Goal: Task Accomplishment & Management: Use online tool/utility

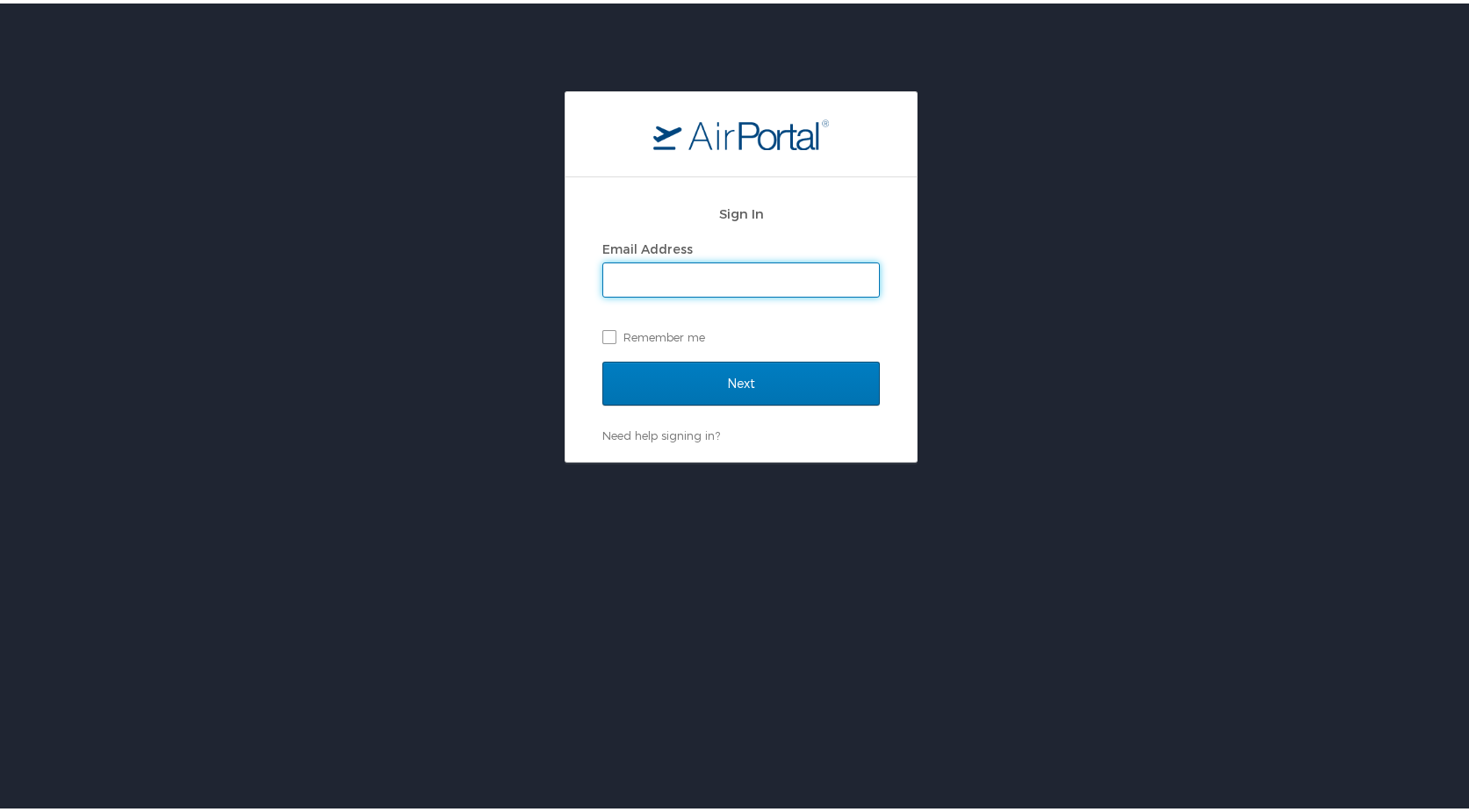
click at [634, 287] on input "Email Address" at bounding box center [741, 276] width 276 height 34
type input "[PERSON_NAME][EMAIL_ADDRESS][PERSON_NAME][DOMAIN_NAME]"
click at [603, 358] on input "Next" at bounding box center [741, 381] width 278 height 44
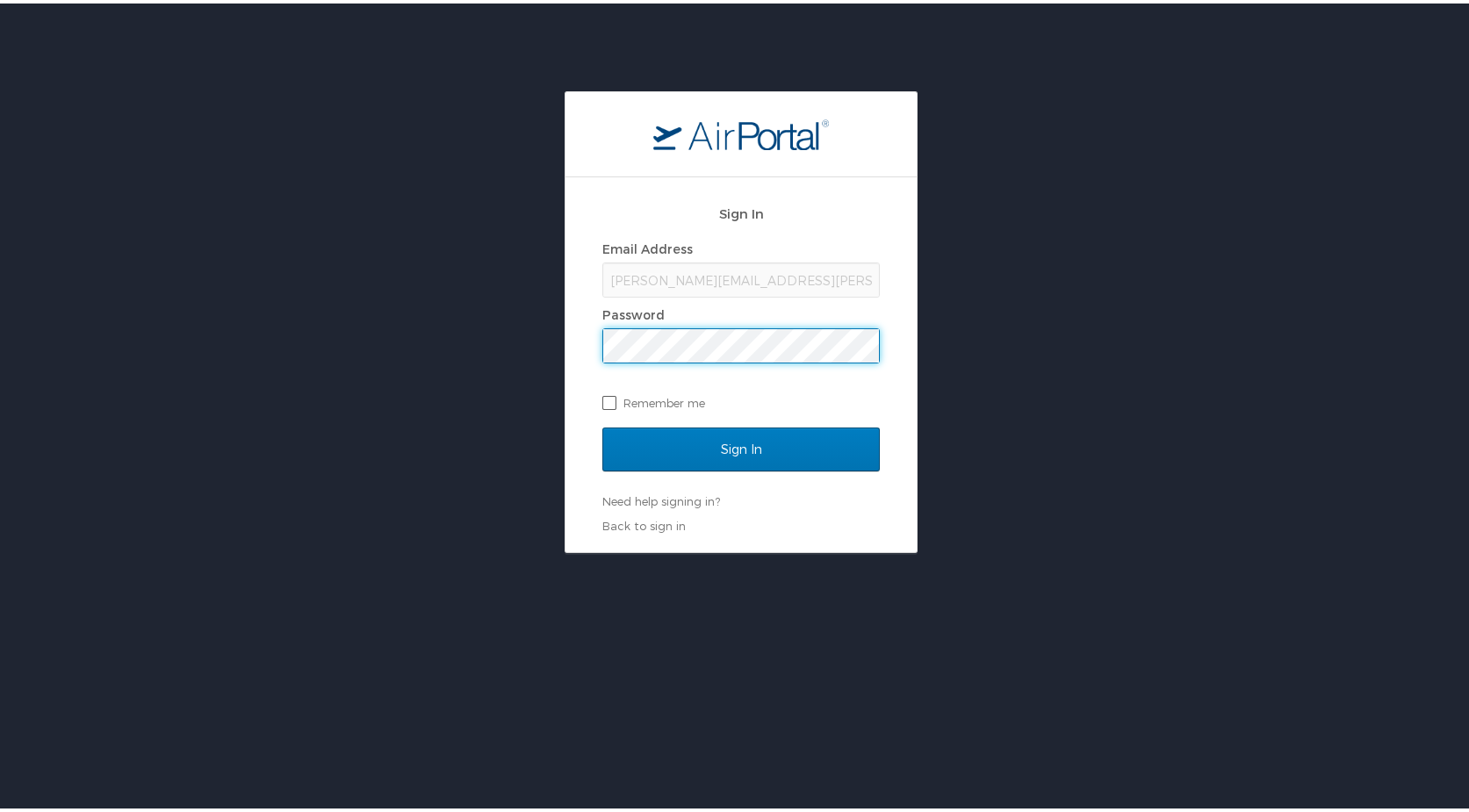
click at [610, 396] on label "Remember me" at bounding box center [741, 399] width 278 height 26
click at [610, 396] on input "Remember me" at bounding box center [609, 398] width 12 height 12
checkbox input "true"
click at [603, 424] on input "Sign In" at bounding box center [741, 446] width 278 height 44
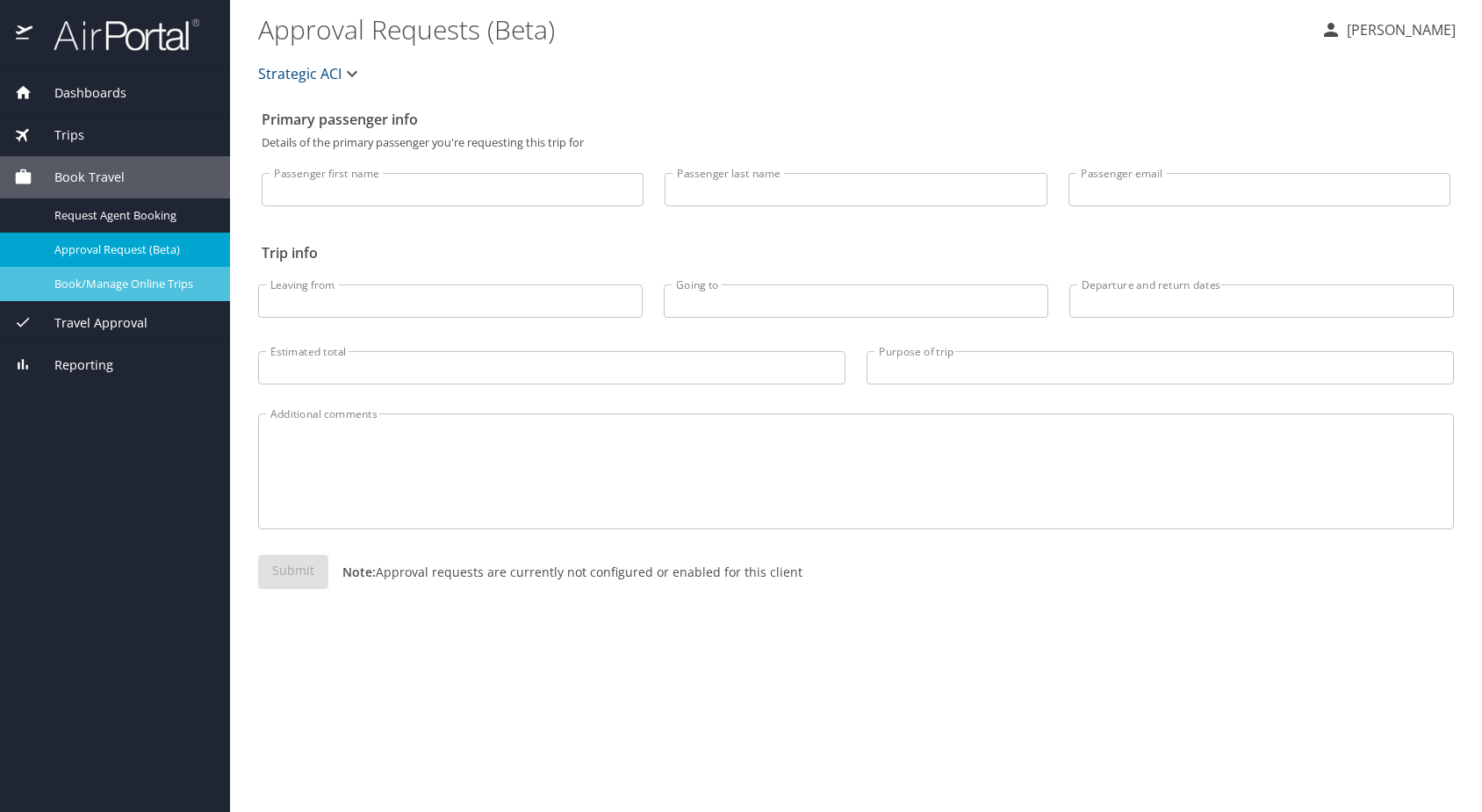
click at [73, 278] on span "Book/Manage Online Trips" at bounding box center [132, 283] width 155 height 16
